Goal: Find specific page/section: Find specific page/section

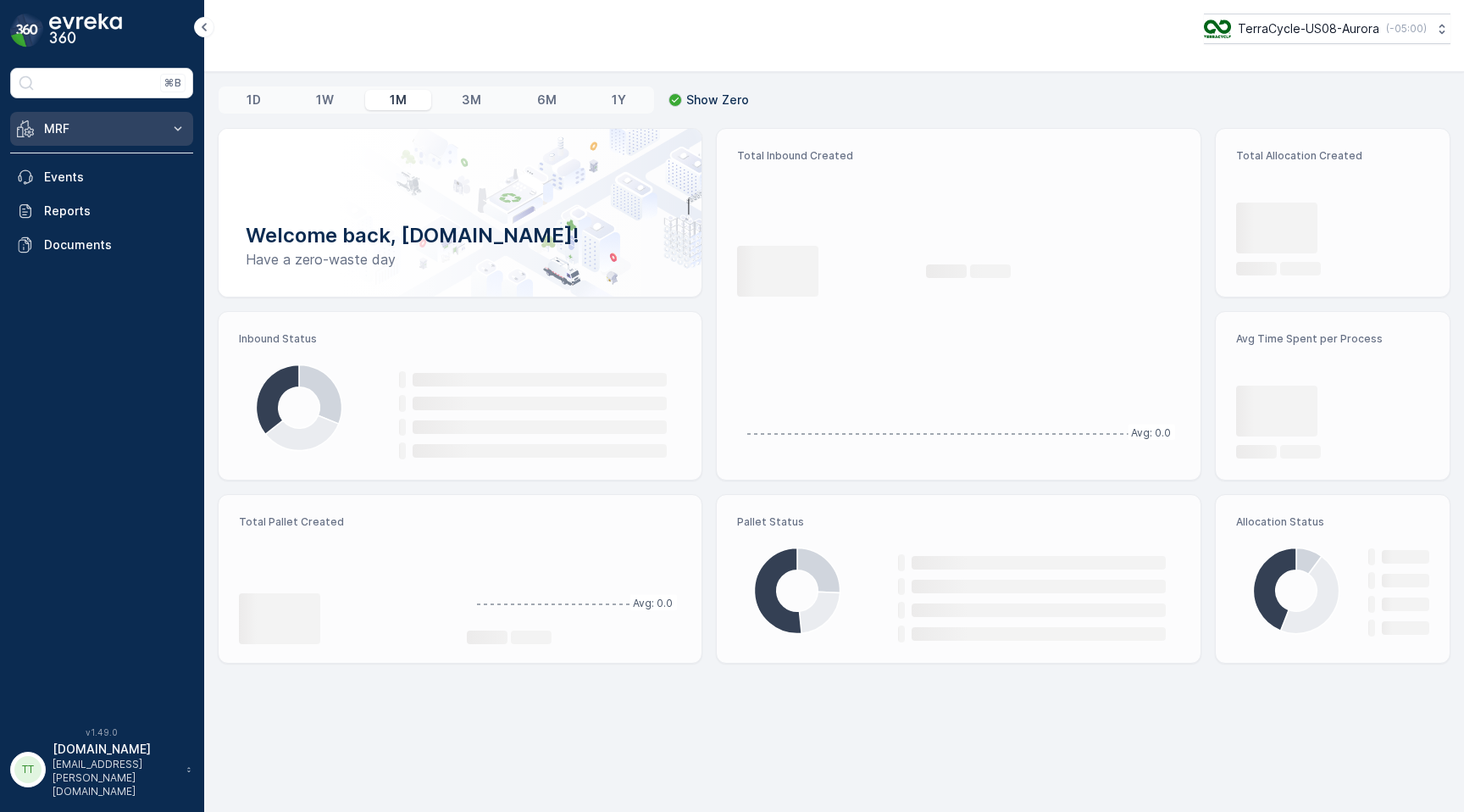
click at [148, 126] on p "MRF" at bounding box center [101, 129] width 115 height 17
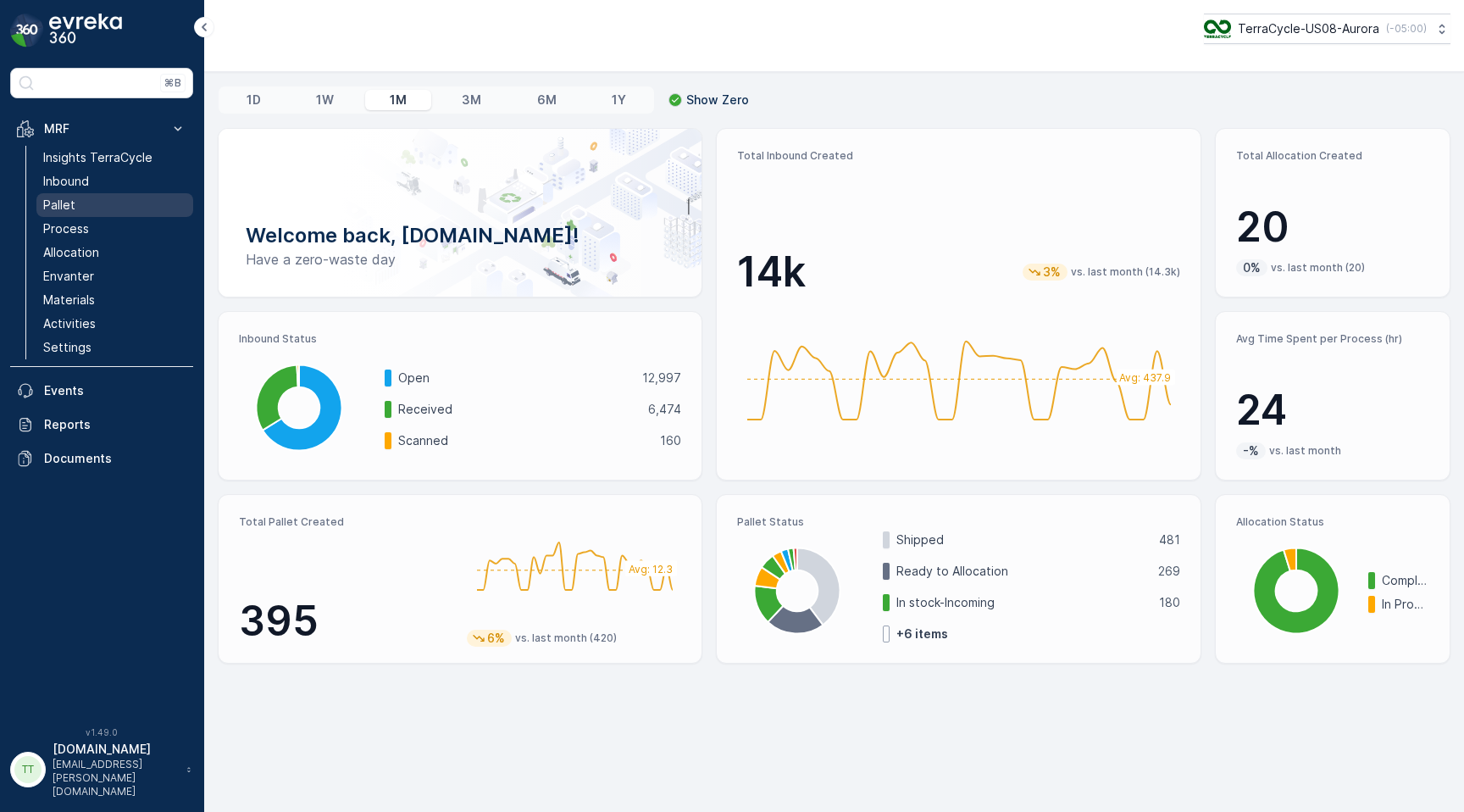
click at [93, 208] on link "Pallet" at bounding box center [114, 205] width 157 height 24
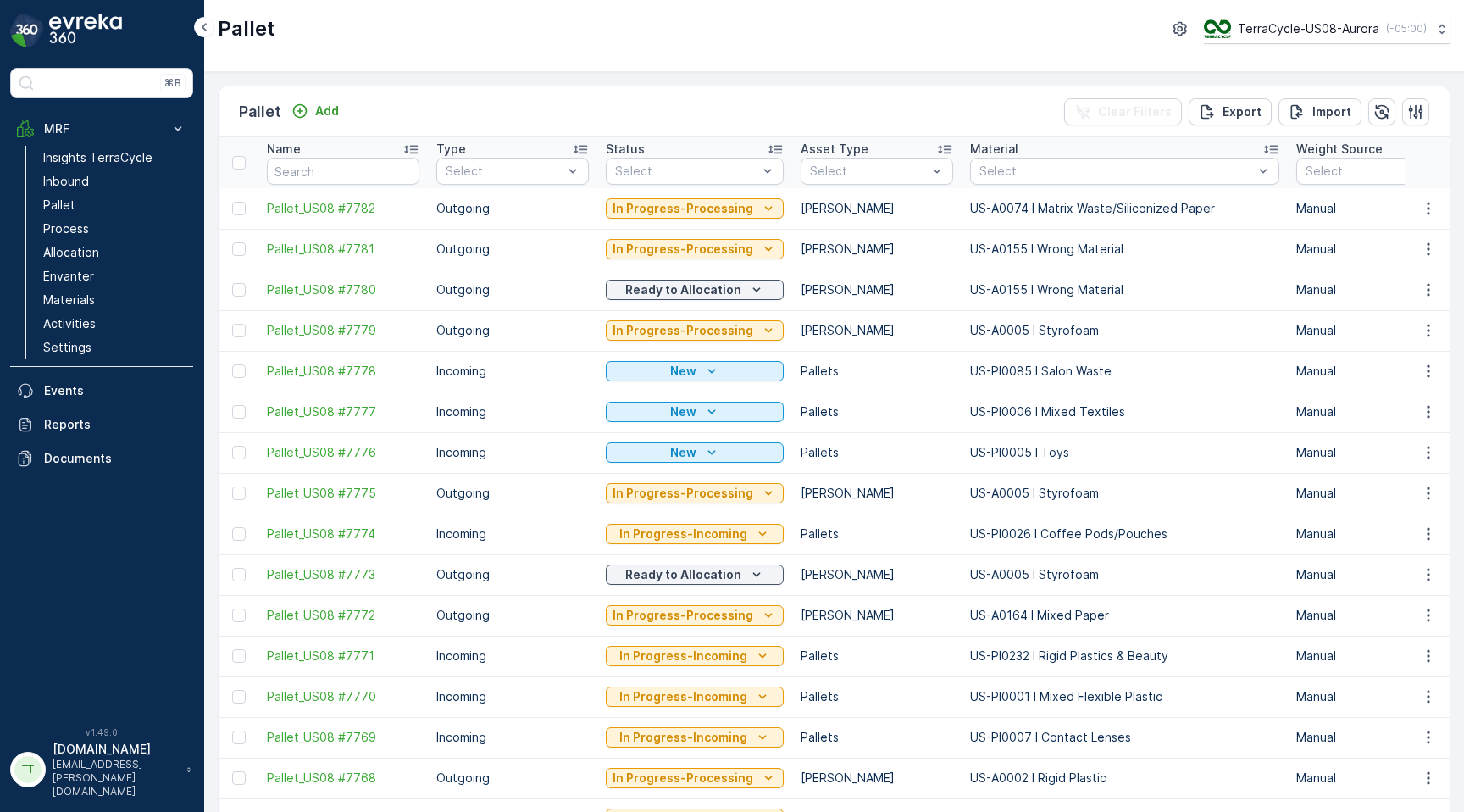
click at [990, 169] on div at bounding box center [1116, 171] width 277 height 13
paste input "SC6687"
type input "SC6687"
click at [992, 175] on input "SC6687" at bounding box center [1003, 171] width 50 height 13
click at [992, 174] on input "SC6687" at bounding box center [1003, 171] width 50 height 13
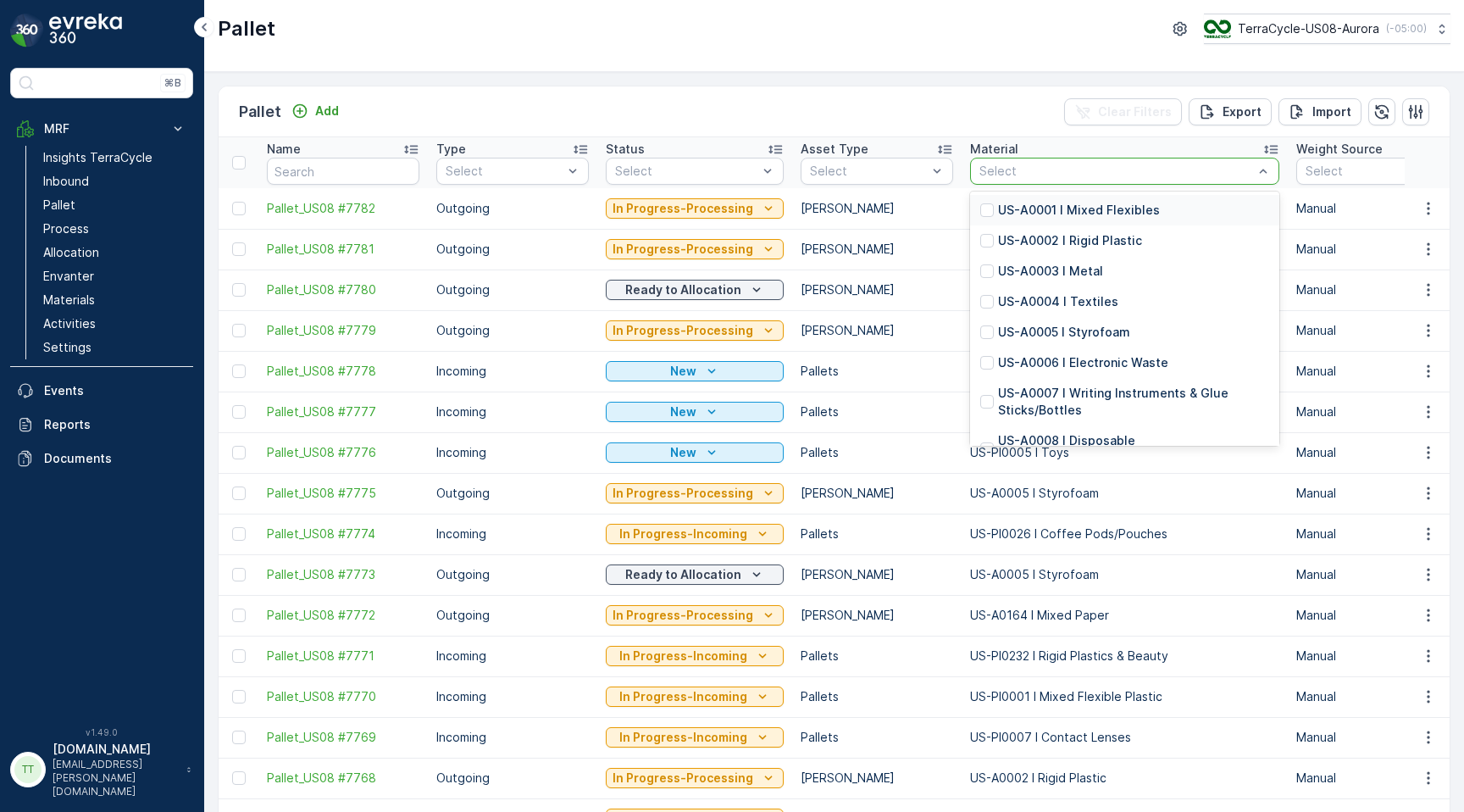
click at [358, 162] on input "text" at bounding box center [343, 171] width 153 height 27
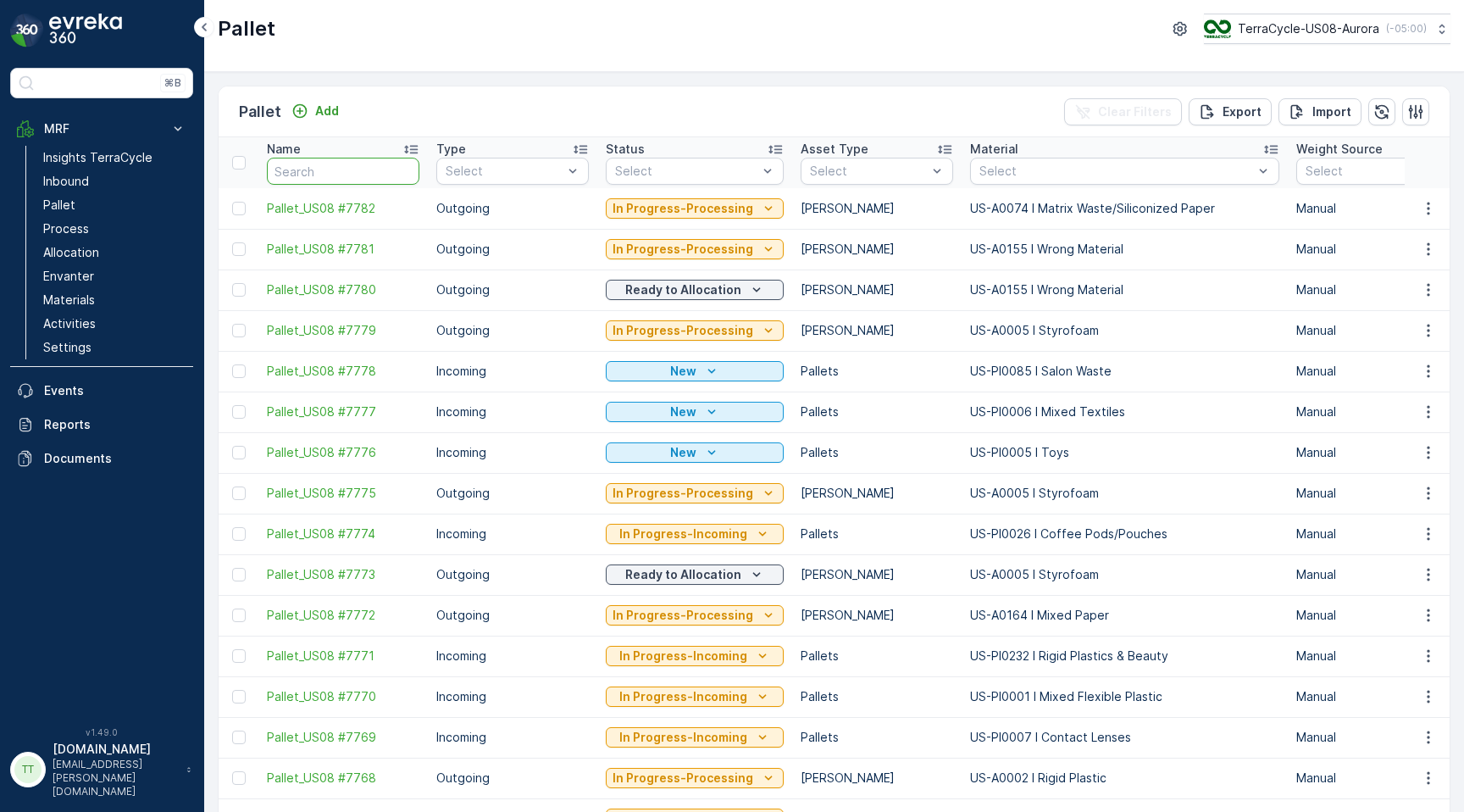
paste input "SC6687"
type input "SC6687"
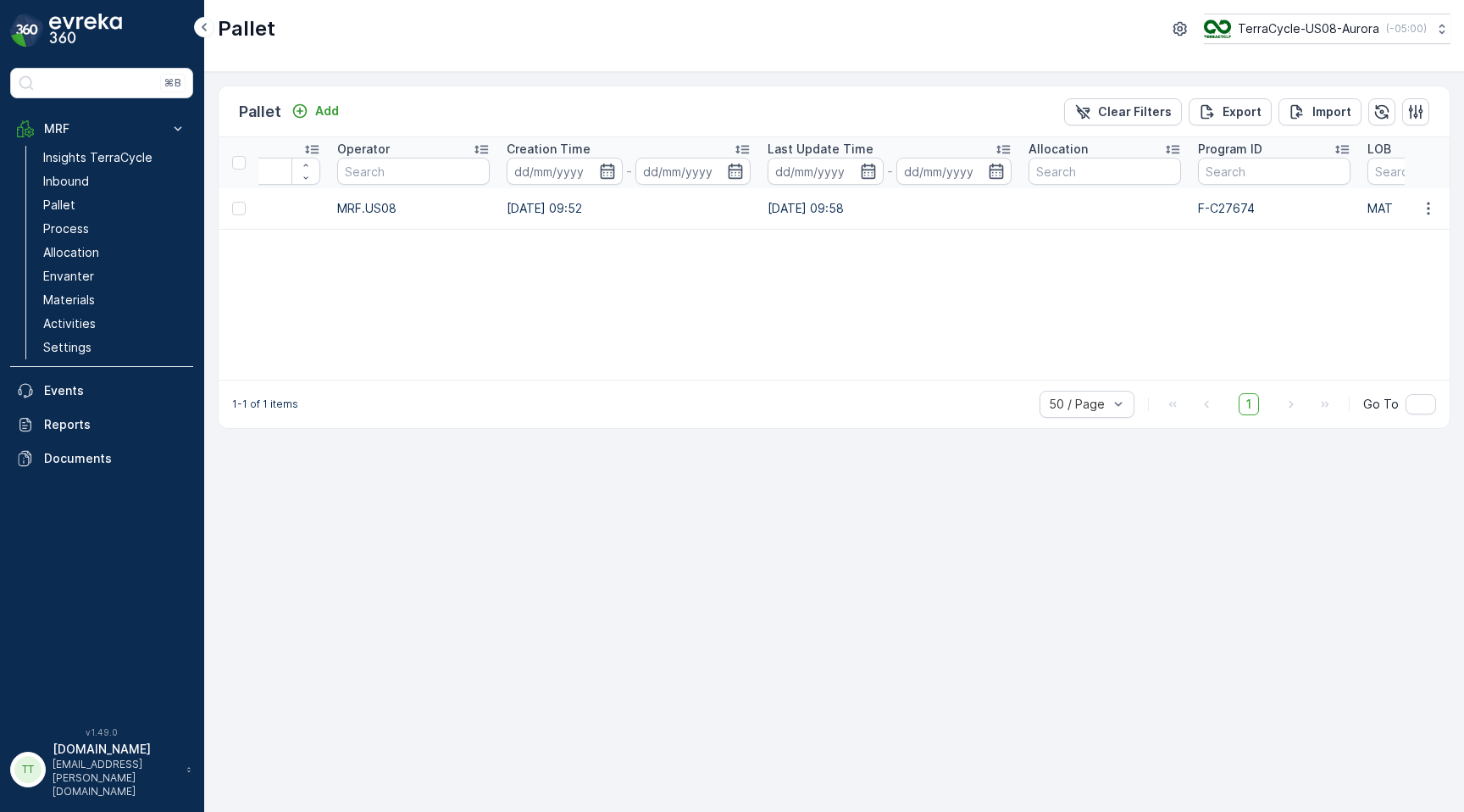
scroll to position [0, 2133]
